Goal: Transaction & Acquisition: Purchase product/service

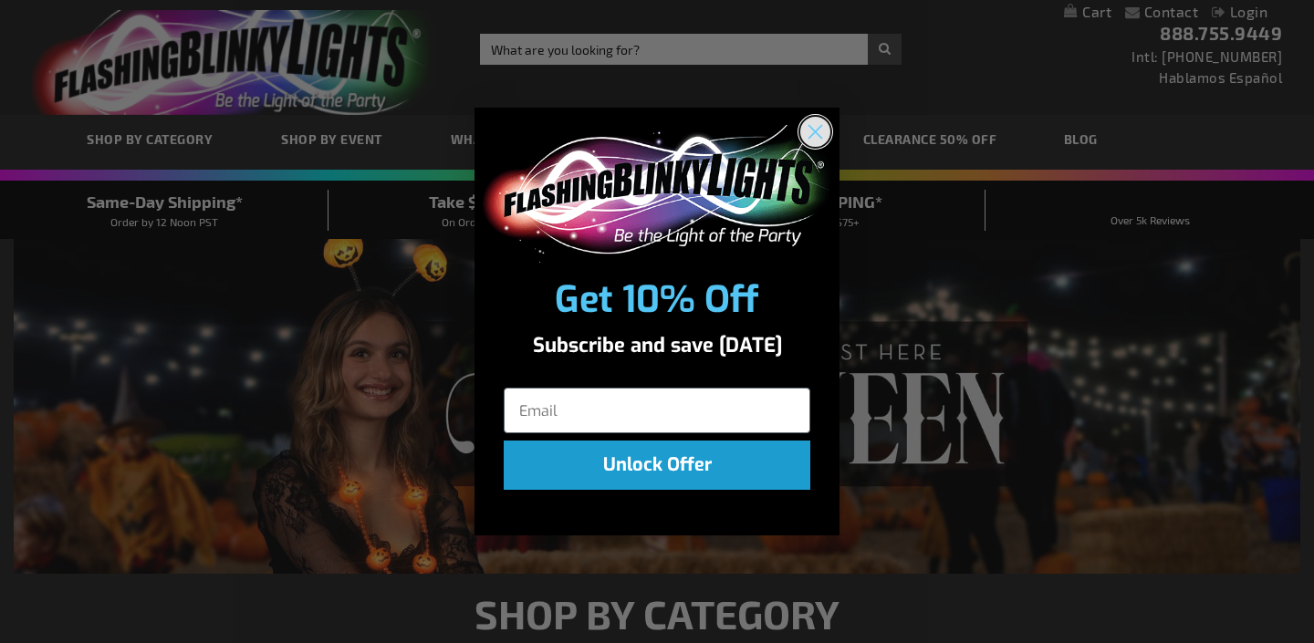
click at [805, 128] on circle "Close dialog" at bounding box center [815, 132] width 30 height 30
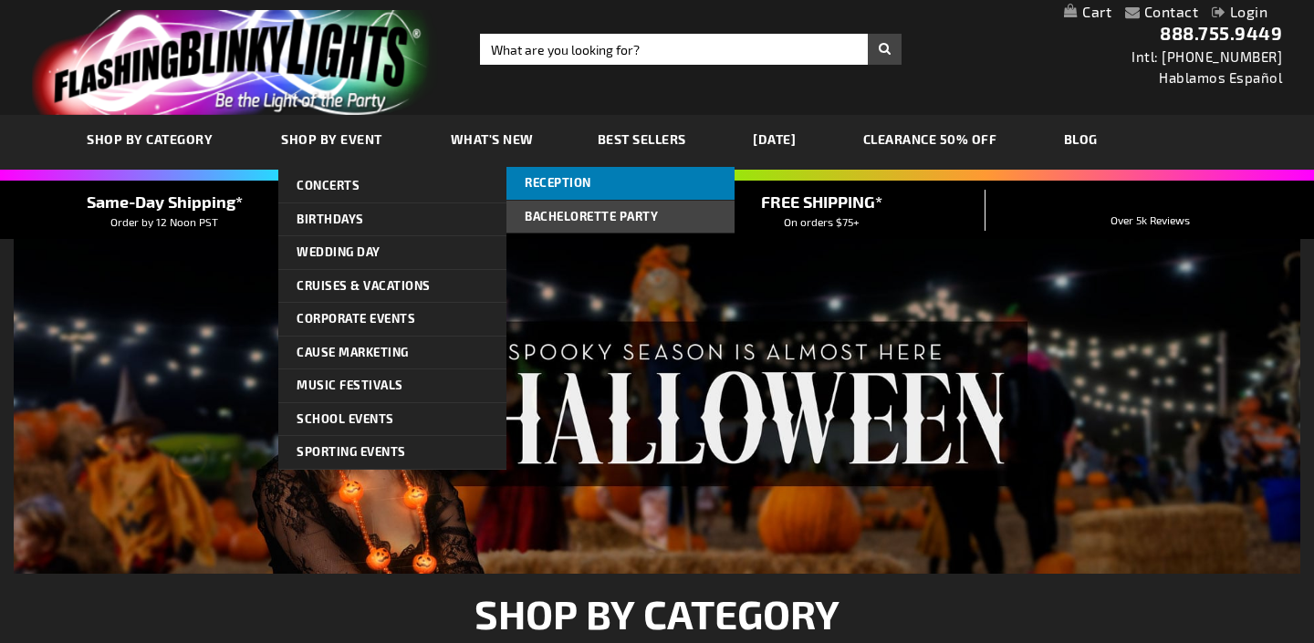
click at [549, 180] on span "Reception" at bounding box center [558, 182] width 67 height 15
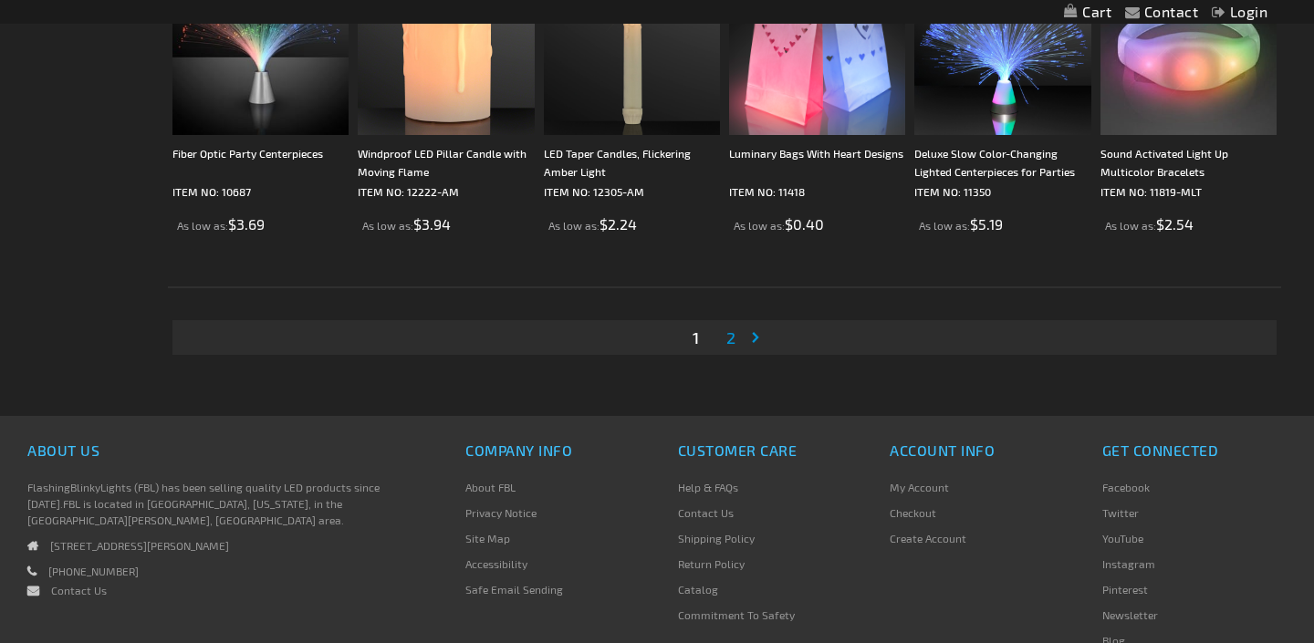
scroll to position [3477, 0]
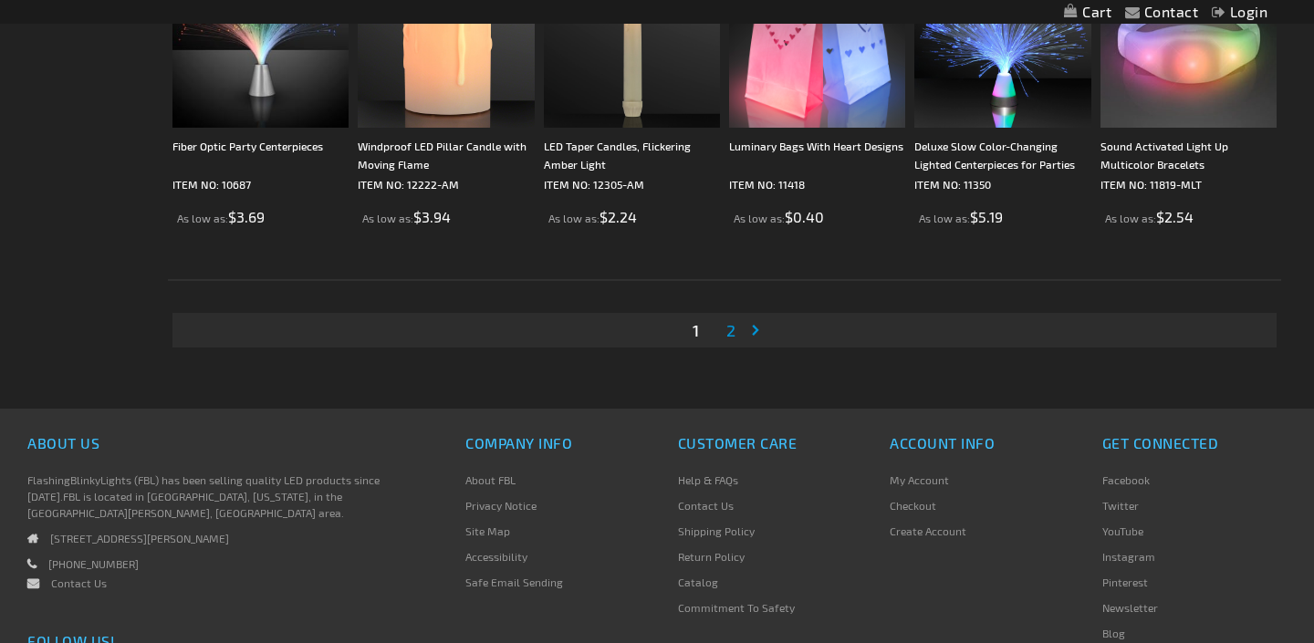
click at [734, 331] on span "2" at bounding box center [730, 330] width 9 height 20
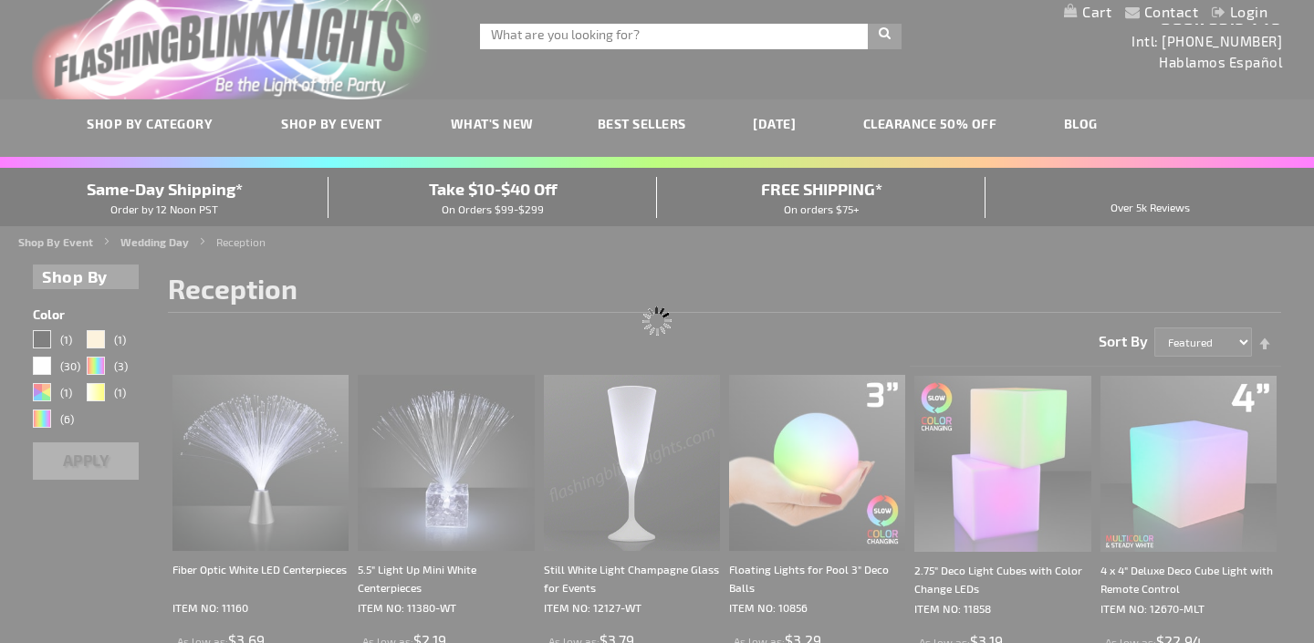
scroll to position [0, 0]
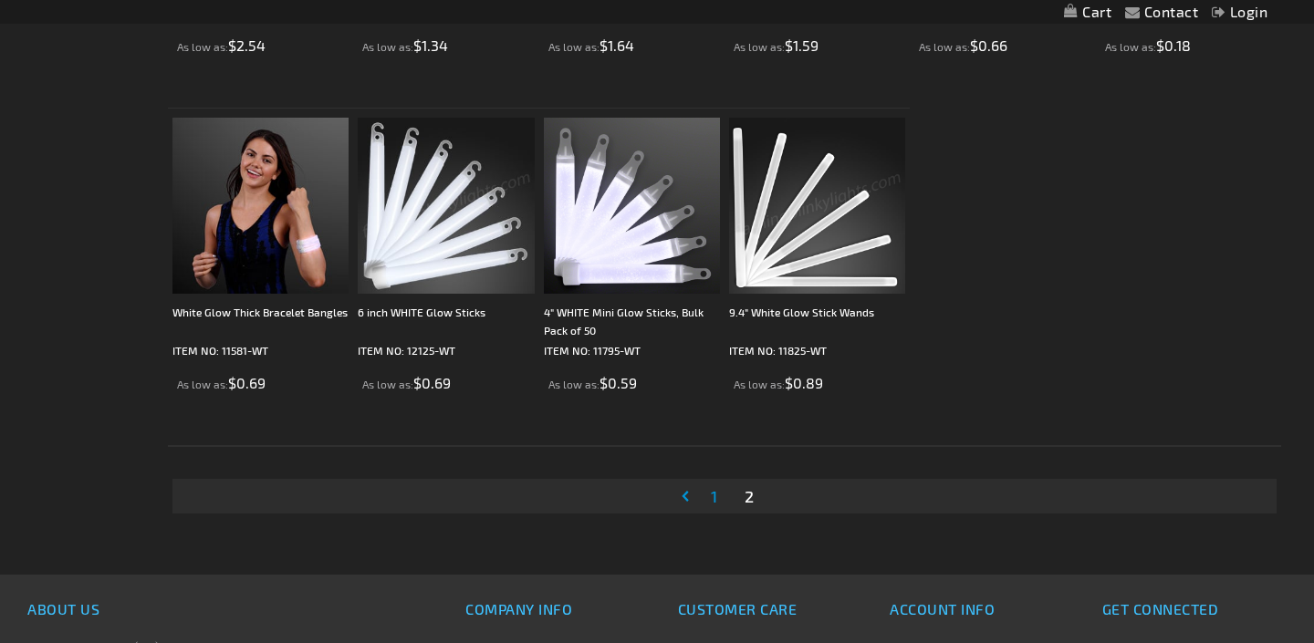
scroll to position [1291, 0]
